Goal: Download file/media

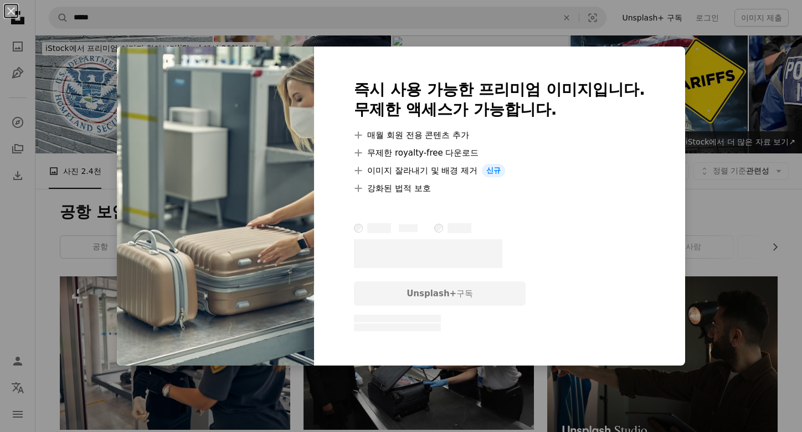
scroll to position [2258, 0]
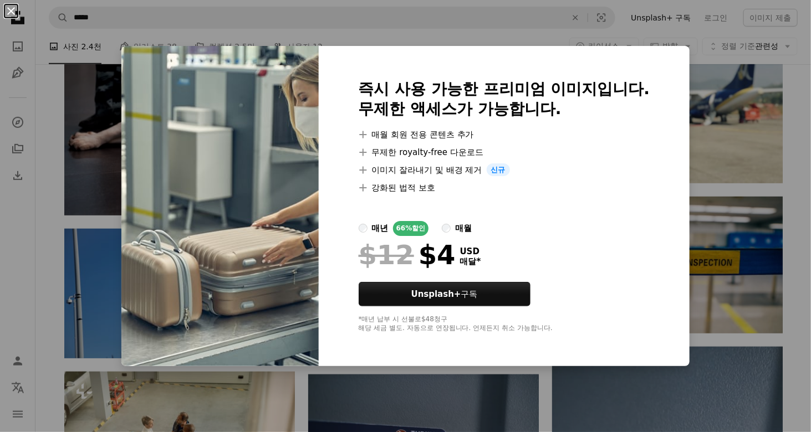
click at [14, 14] on button "An X shape" at bounding box center [10, 10] width 13 height 13
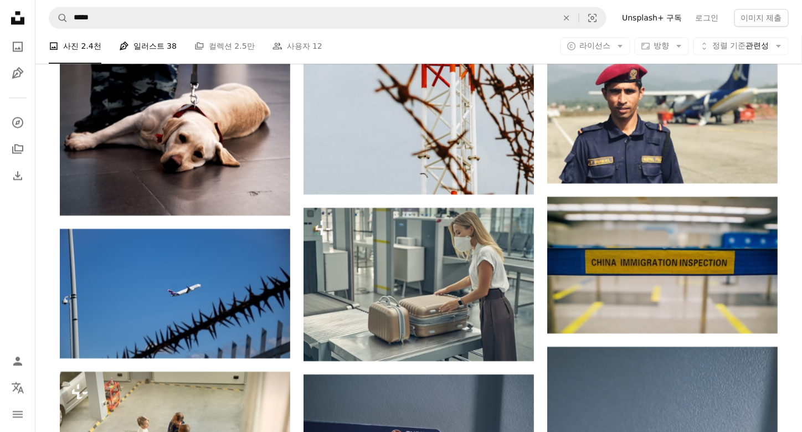
click at [143, 48] on link "Pen Tool 일러스트 38" at bounding box center [148, 46] width 58 height 35
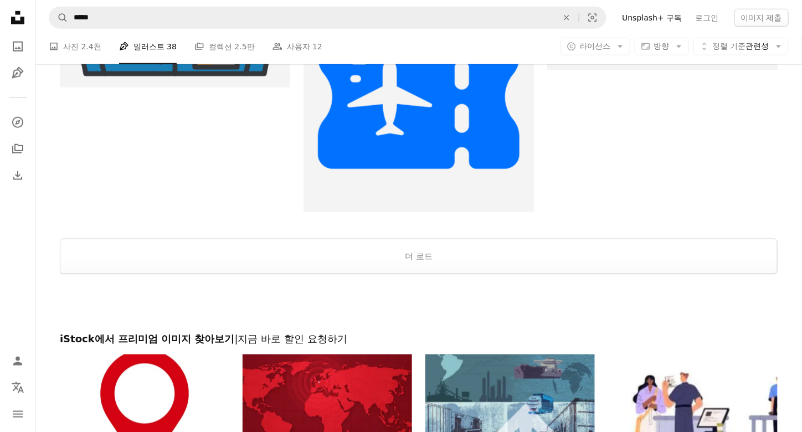
scroll to position [1762, 0]
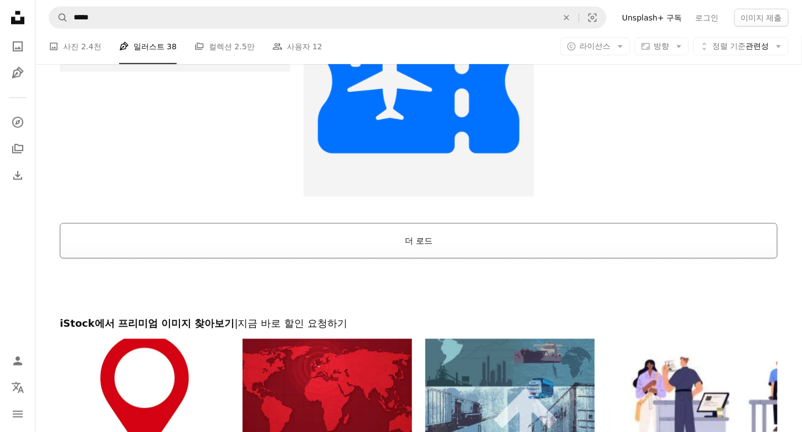
click at [543, 243] on button "더 로드" at bounding box center [419, 240] width 718 height 35
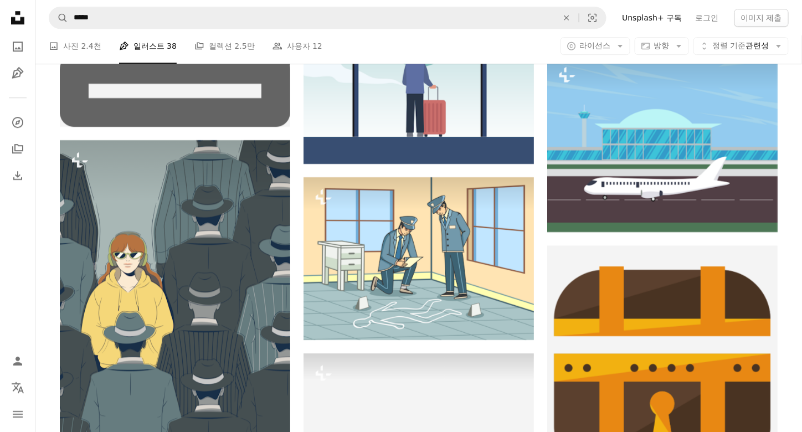
scroll to position [2661, 0]
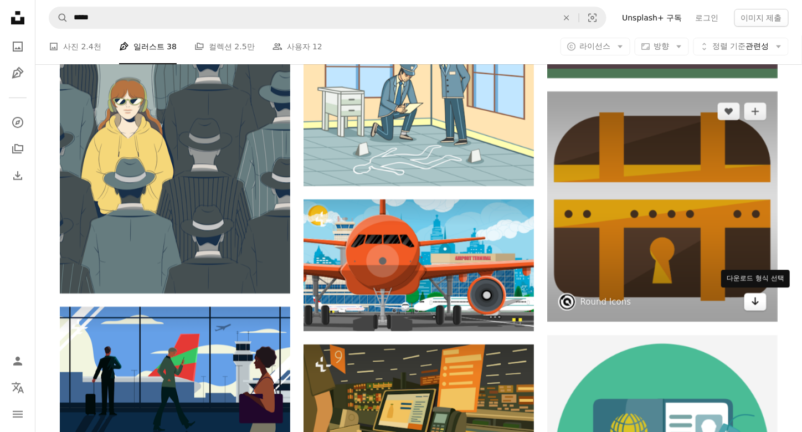
click at [756, 304] on icon "Arrow pointing down" at bounding box center [755, 301] width 9 height 13
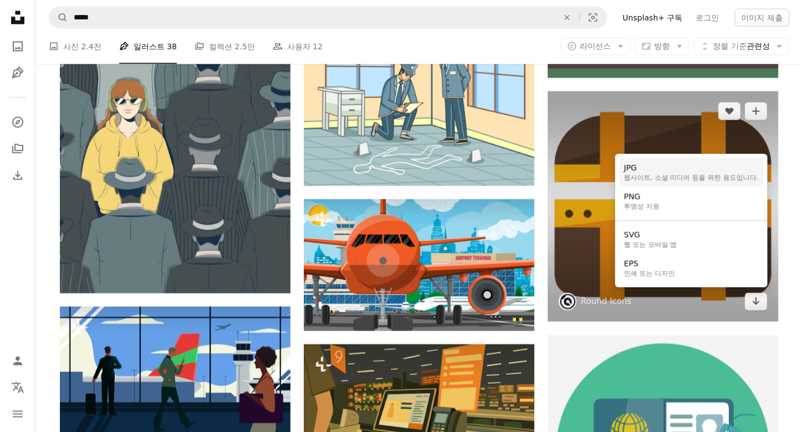
click at [664, 172] on div "JPG" at bounding box center [691, 168] width 135 height 11
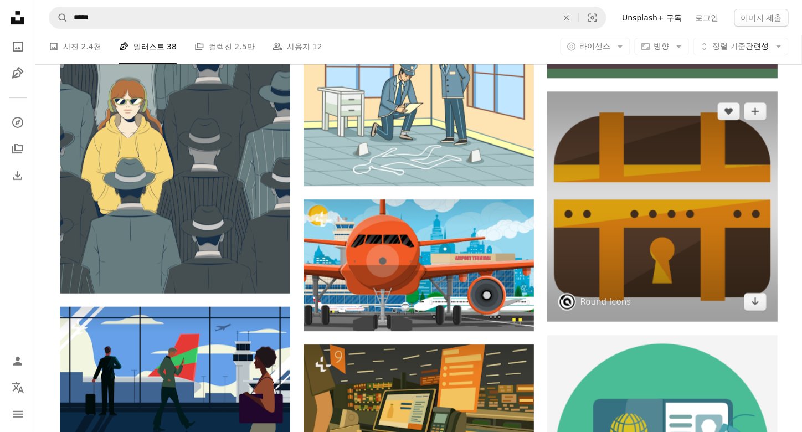
scroll to position [4615, 0]
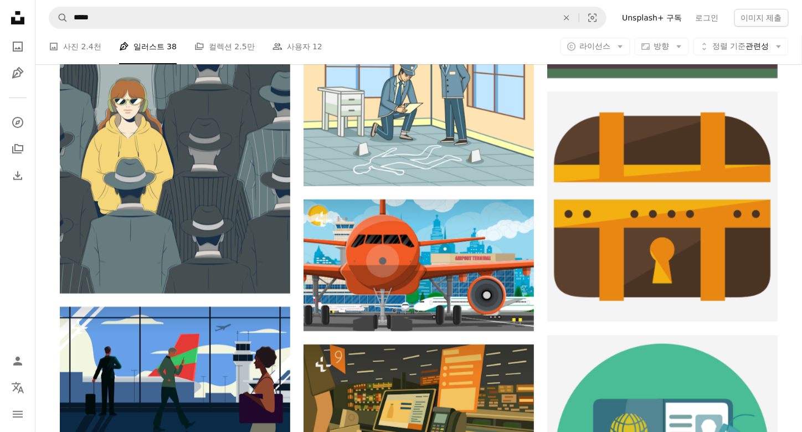
drag, startPoint x: 89, startPoint y: 46, endPoint x: 167, endPoint y: 64, distance: 79.6
click at [89, 46] on span "2.4천" at bounding box center [91, 46] width 20 height 12
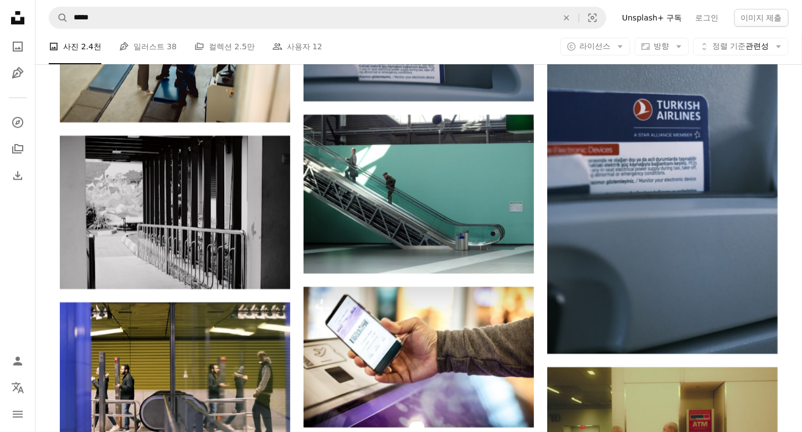
scroll to position [4198, 0]
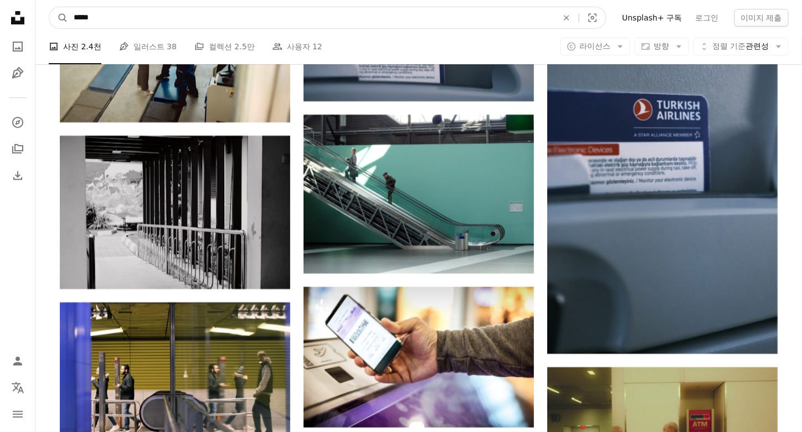
drag, startPoint x: 24, startPoint y: 21, endPoint x: 0, endPoint y: 23, distance: 23.9
type input "*******"
click at [49, 7] on button "A magnifying glass" at bounding box center [58, 17] width 19 height 21
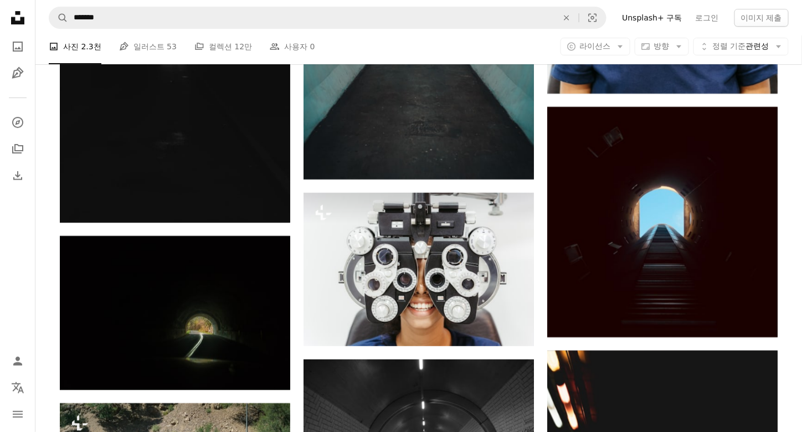
scroll to position [521, 0]
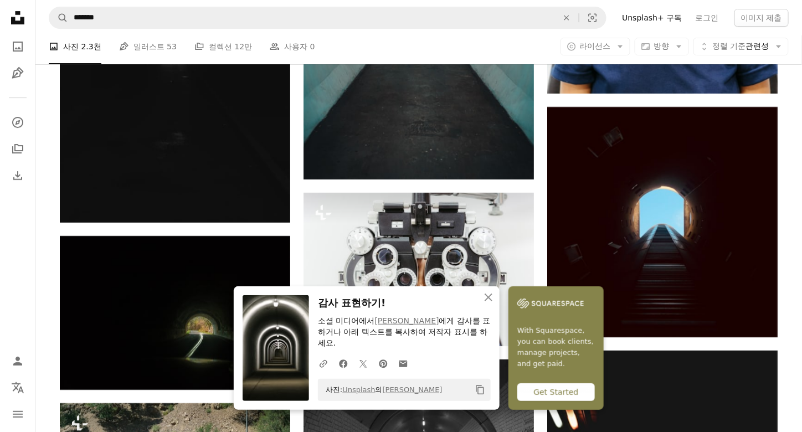
scroll to position [878, 0]
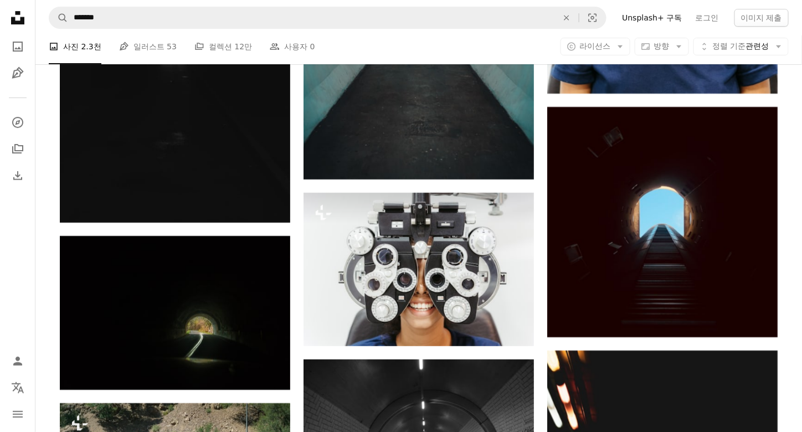
scroll to position [1736, 0]
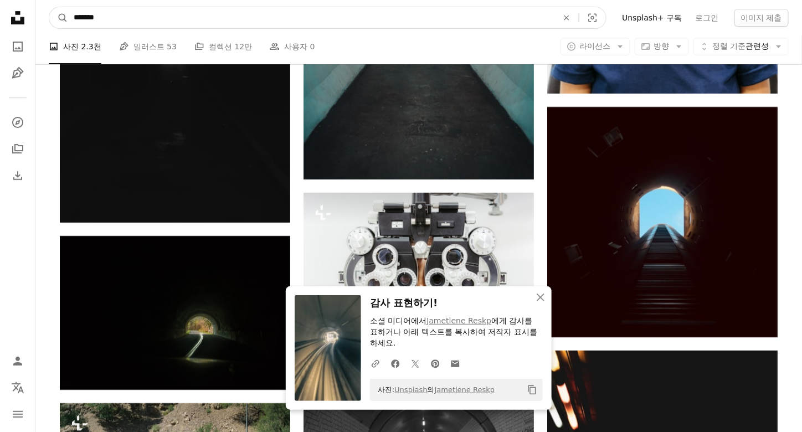
drag, startPoint x: 129, startPoint y: 17, endPoint x: 40, endPoint y: 13, distance: 88.8
click at [40, 13] on nav "A magnifying glass ******* An X shape Visual search Filters Unsplash+ 구독 로그인 이미…" at bounding box center [418, 17] width 767 height 35
type input "****"
click button "A magnifying glass" at bounding box center [58, 17] width 19 height 21
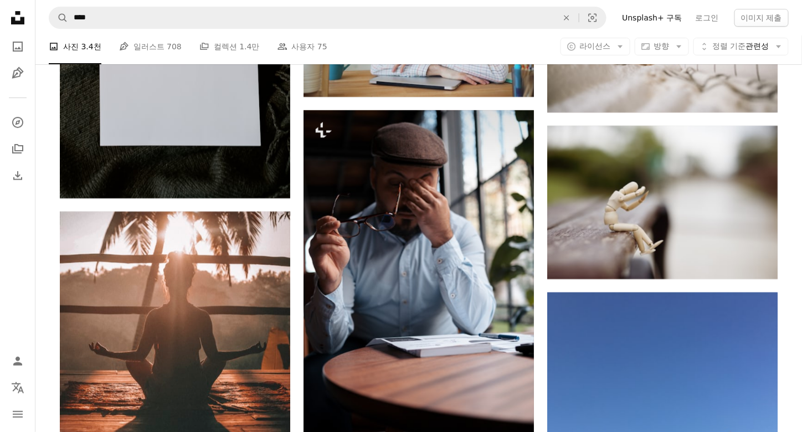
scroll to position [290, 0]
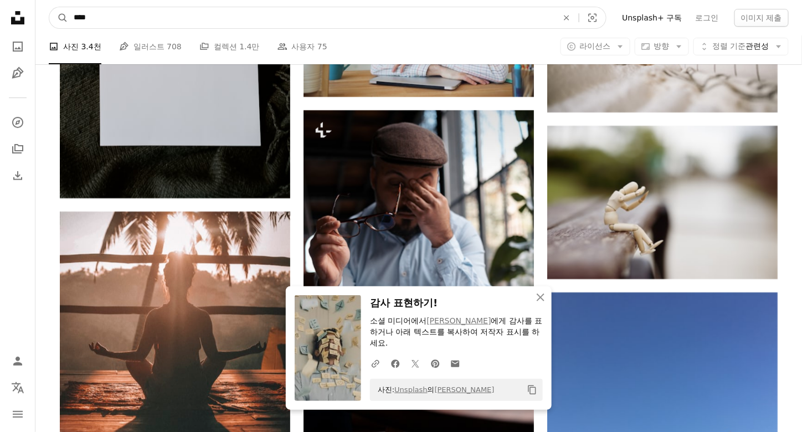
click at [137, 23] on input "****" at bounding box center [311, 17] width 486 height 21
type input "*******"
click button "A magnifying glass" at bounding box center [58, 17] width 19 height 21
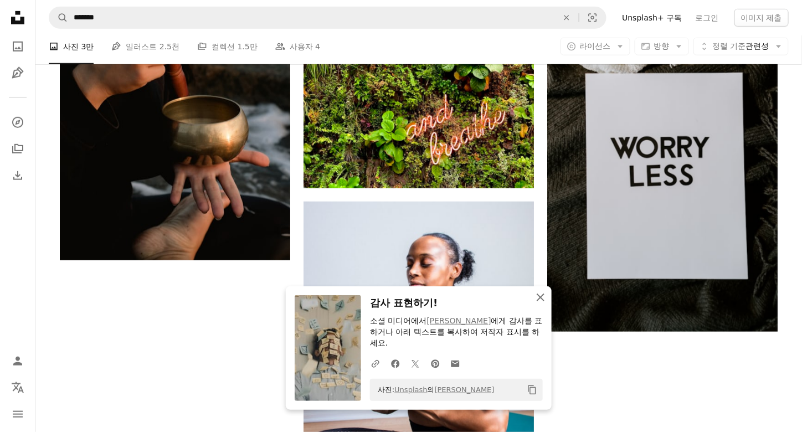
click at [543, 299] on icon "An X shape" at bounding box center [540, 297] width 13 height 13
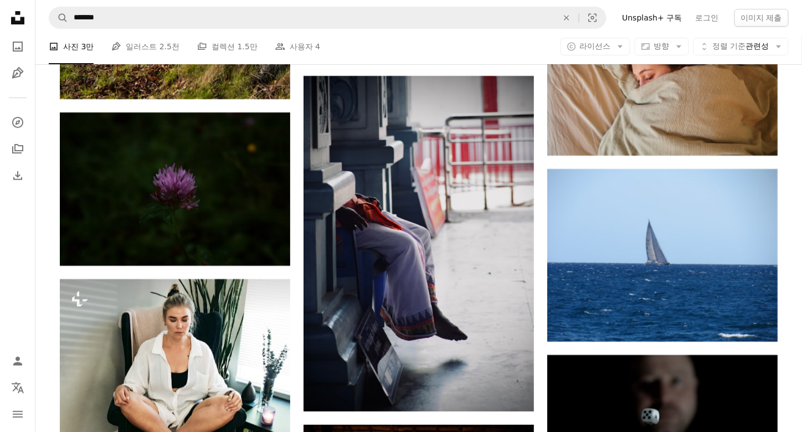
scroll to position [1750, 0]
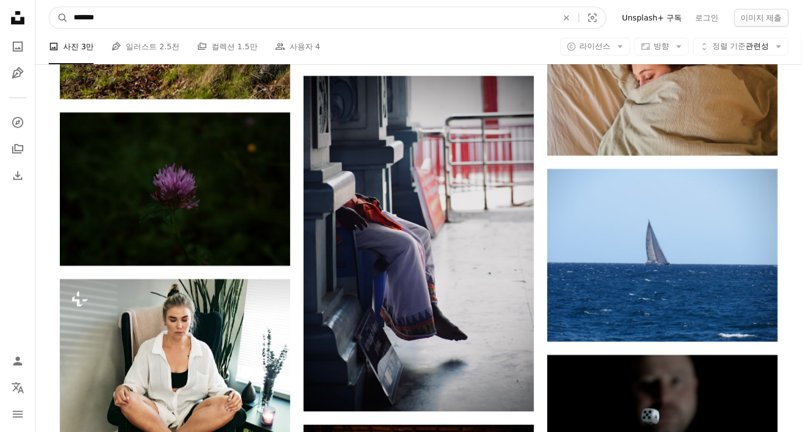
drag, startPoint x: 136, startPoint y: 18, endPoint x: 28, endPoint y: 20, distance: 107.5
type input "*****"
click at [49, 7] on button "A magnifying glass" at bounding box center [58, 17] width 19 height 21
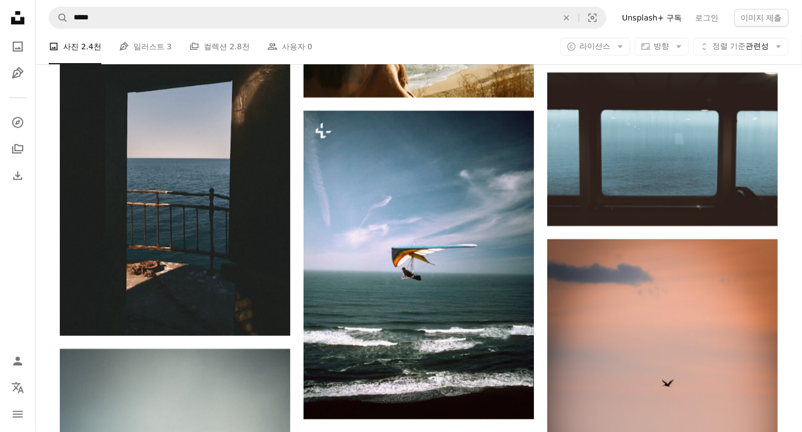
scroll to position [679, 0]
